Goal: Information Seeking & Learning: Learn about a topic

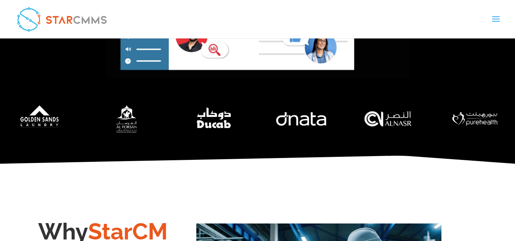
scroll to position [343, 0]
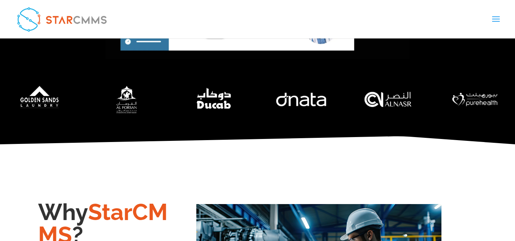
click at [0, 0] on link "Pricing" at bounding box center [0, 0] width 0 height 0
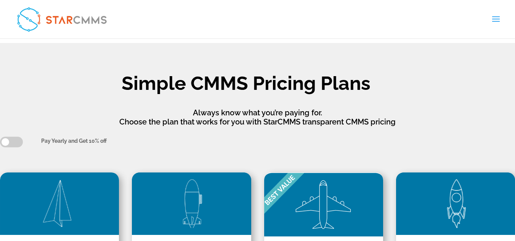
click at [0, 0] on link "Manufacturing & Retail" at bounding box center [0, 0] width 0 height 0
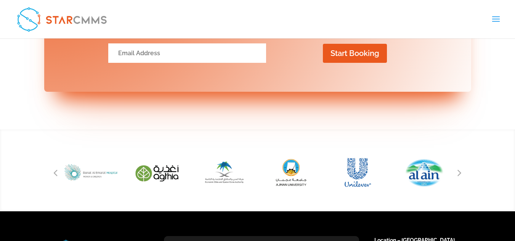
scroll to position [1240, 0]
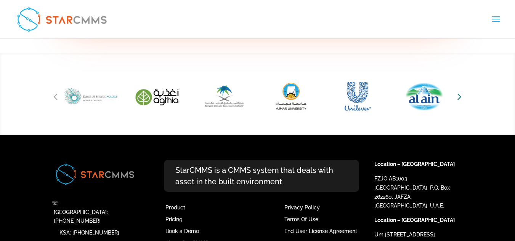
click at [461, 102] on icon "Next slide" at bounding box center [459, 96] width 4 height 11
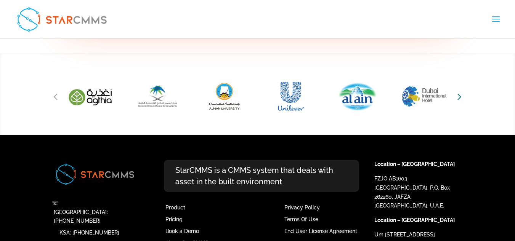
click at [461, 102] on icon "Next slide" at bounding box center [459, 96] width 4 height 11
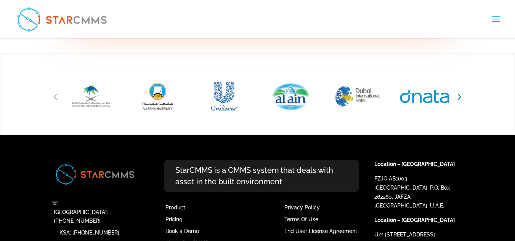
click at [461, 102] on icon "Next slide" at bounding box center [459, 96] width 4 height 11
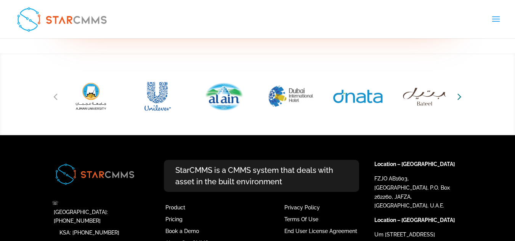
click at [460, 102] on icon "Next slide" at bounding box center [459, 96] width 4 height 11
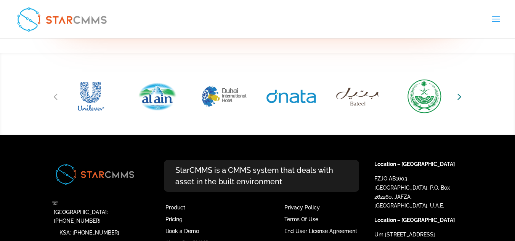
click at [460, 102] on icon "Next slide" at bounding box center [459, 96] width 4 height 11
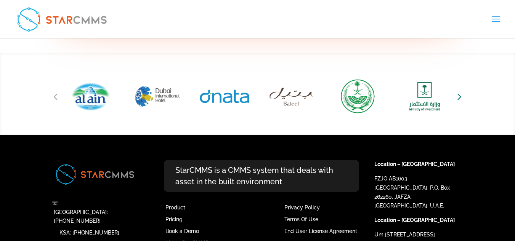
click at [459, 102] on icon "Next slide" at bounding box center [459, 96] width 4 height 11
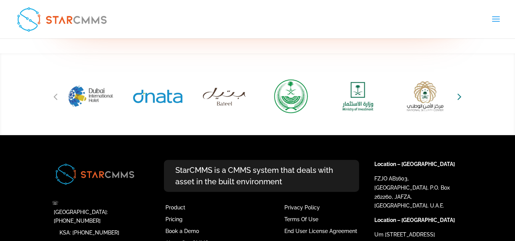
click at [459, 102] on icon "Next slide" at bounding box center [459, 96] width 4 height 11
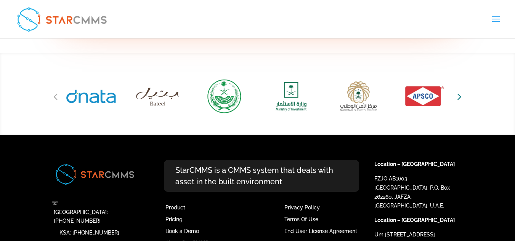
click at [459, 102] on icon "Next slide" at bounding box center [459, 96] width 4 height 11
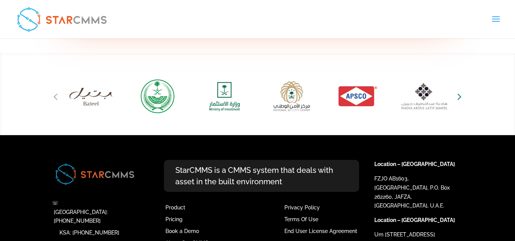
click at [459, 102] on icon "Next slide" at bounding box center [459, 96] width 4 height 11
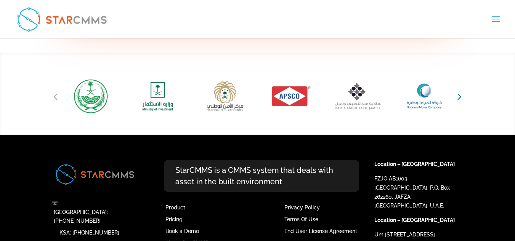
click at [459, 102] on icon "Next slide" at bounding box center [459, 96] width 4 height 11
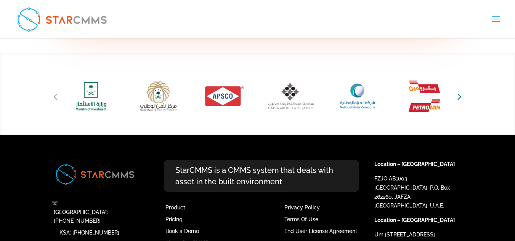
click at [458, 102] on icon "Next slide" at bounding box center [459, 96] width 4 height 11
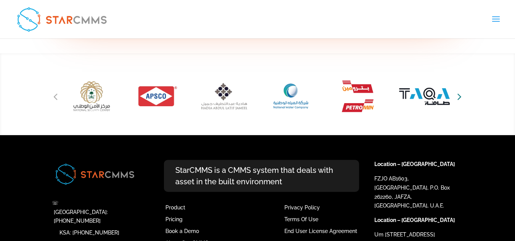
click at [458, 102] on icon "Next slide" at bounding box center [459, 96] width 4 height 11
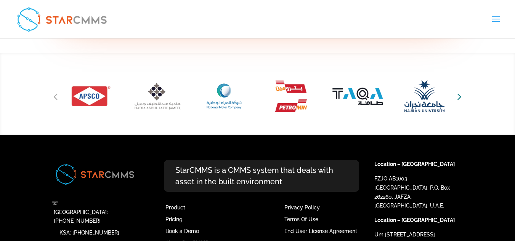
click at [457, 102] on icon "Next slide" at bounding box center [459, 96] width 4 height 11
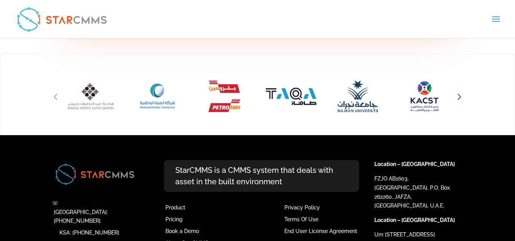
click at [457, 102] on icon "Next slide" at bounding box center [459, 96] width 4 height 11
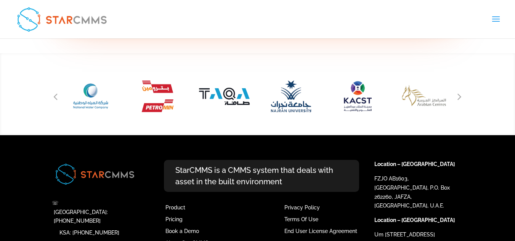
click at [462, 102] on div "Next slide" at bounding box center [459, 96] width 11 height 11
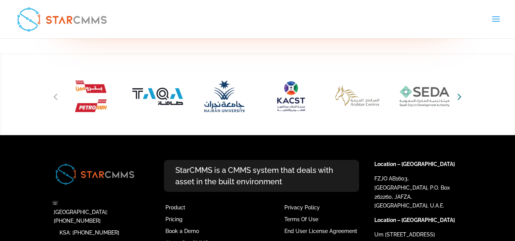
click at [461, 102] on div "Next slide" at bounding box center [459, 96] width 11 height 11
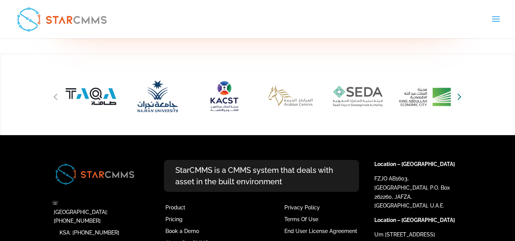
click at [461, 102] on icon "Next slide" at bounding box center [459, 96] width 4 height 11
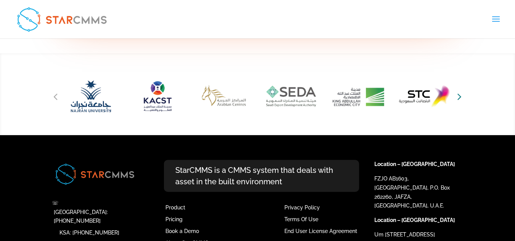
click at [461, 102] on icon "Next slide" at bounding box center [459, 96] width 4 height 11
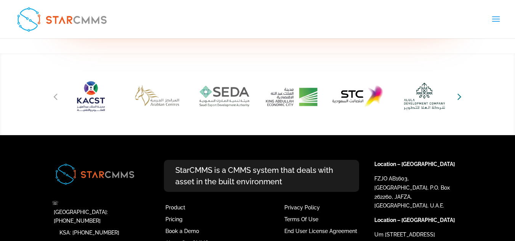
click at [461, 102] on icon "Next slide" at bounding box center [459, 96] width 4 height 11
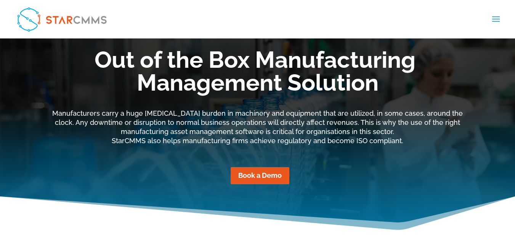
scroll to position [54, 0]
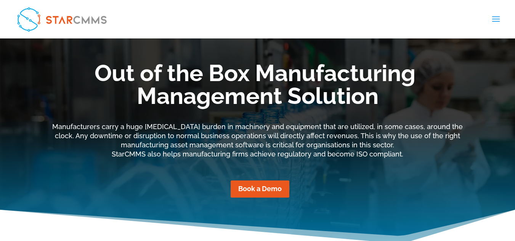
click at [0, 0] on link "Preventive Maintenance" at bounding box center [0, 0] width 0 height 0
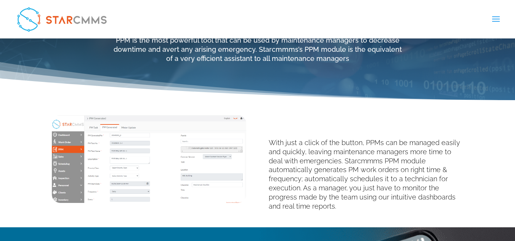
scroll to position [103, 0]
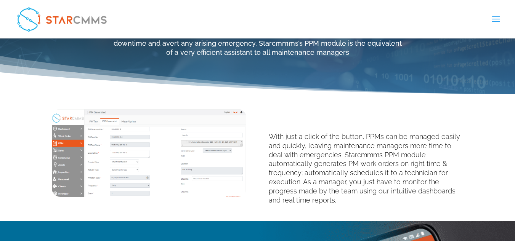
click at [0, 0] on link "Manufacturing & Retail" at bounding box center [0, 0] width 0 height 0
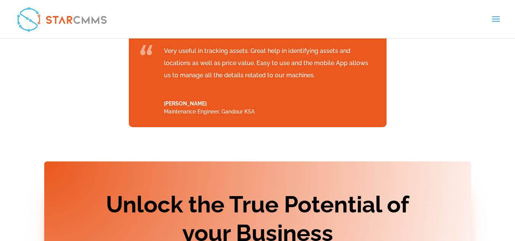
scroll to position [915, 0]
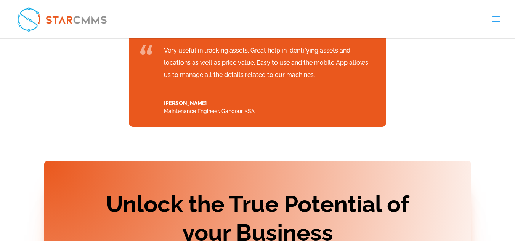
drag, startPoint x: 193, startPoint y: 23, endPoint x: 199, endPoint y: 36, distance: 13.7
click at [0, 0] on link "Pricing" at bounding box center [0, 0] width 0 height 0
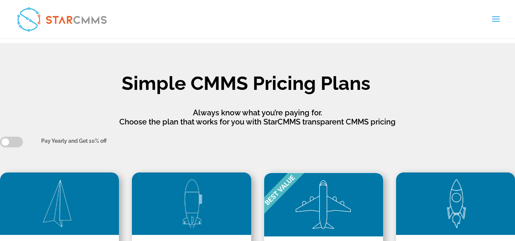
click at [0, 0] on link "Asset Consulting" at bounding box center [0, 0] width 0 height 0
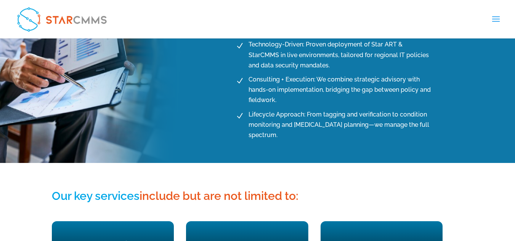
scroll to position [457, 0]
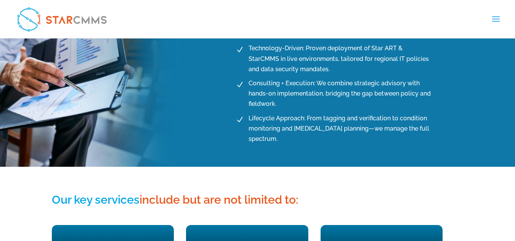
click at [0, 0] on link "About StarCMMS" at bounding box center [0, 0] width 0 height 0
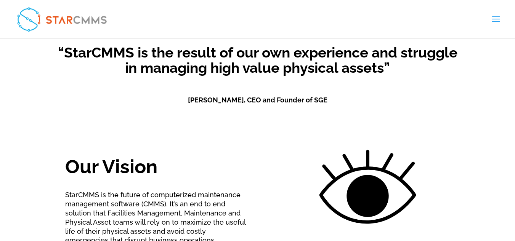
scroll to position [165, 0]
